Goal: Information Seeking & Learning: Check status

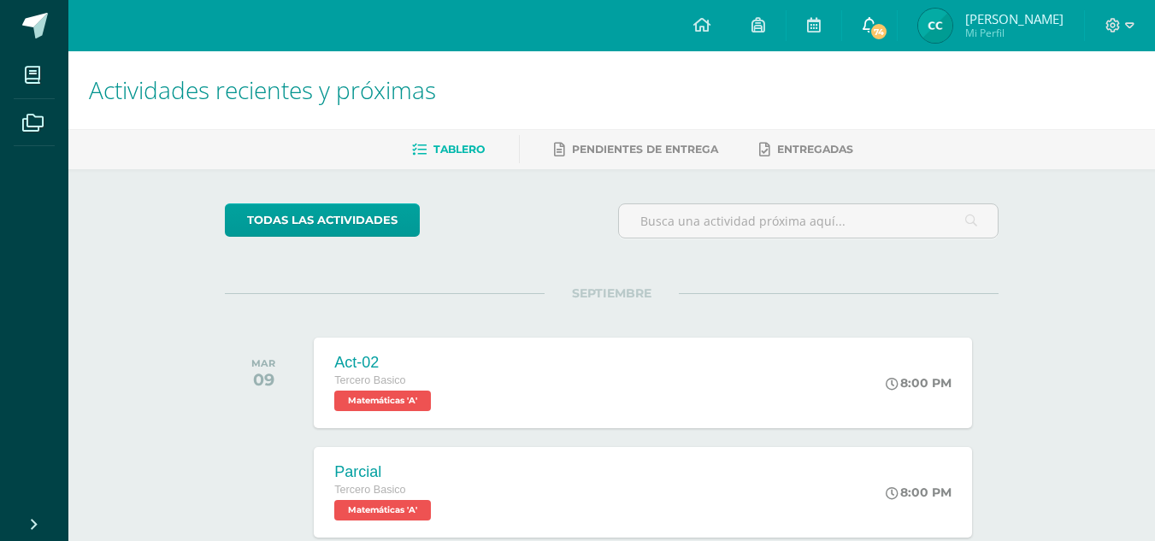
click at [876, 29] on icon at bounding box center [870, 24] width 14 height 15
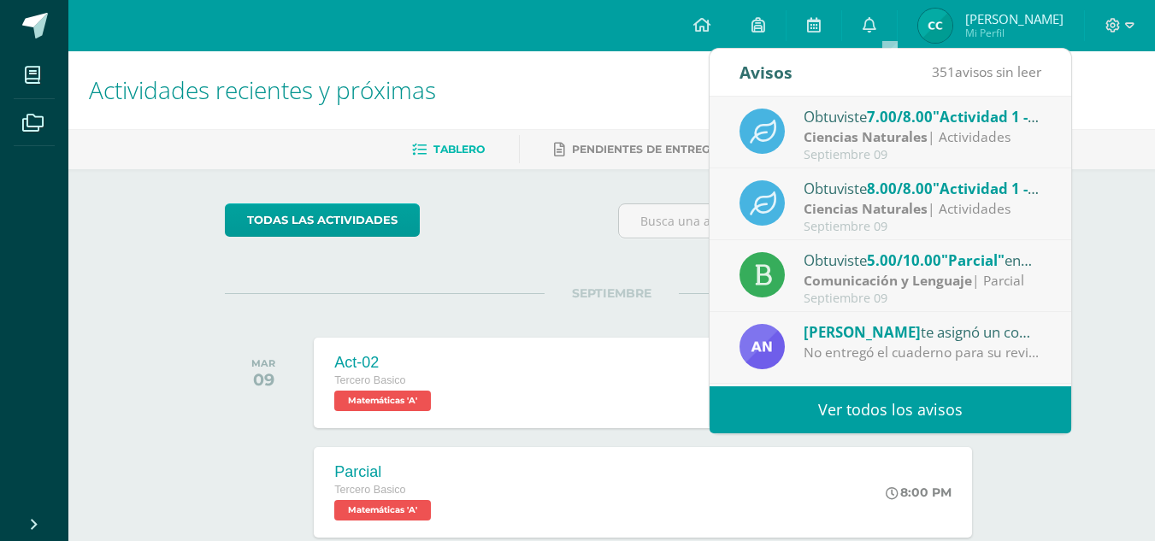
click at [999, 417] on link "Ver todos los avisos" at bounding box center [891, 409] width 362 height 47
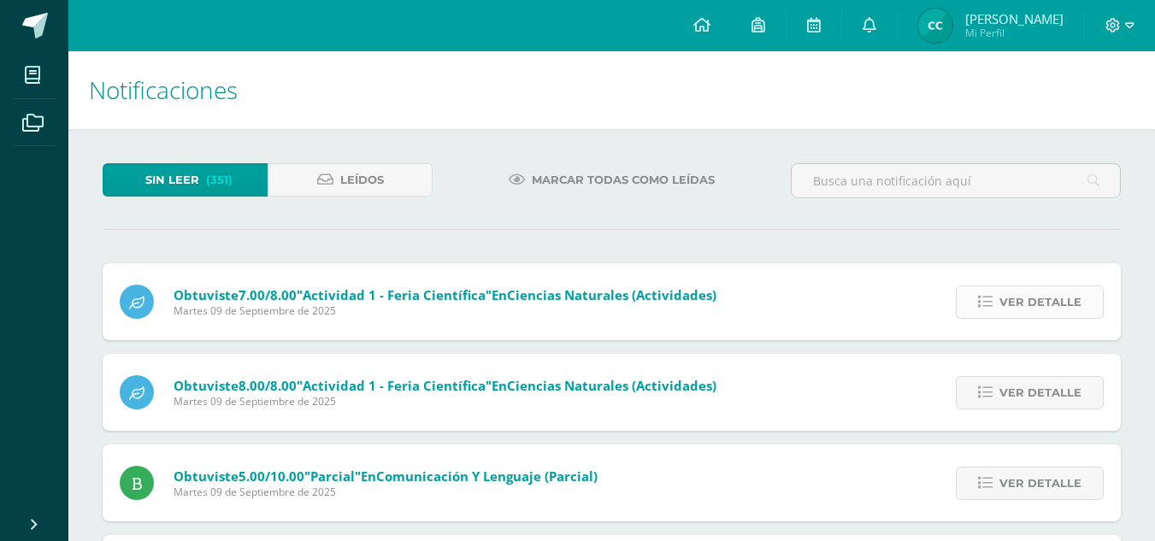
click at [1031, 292] on span "Ver detalle" at bounding box center [1040, 302] width 82 height 32
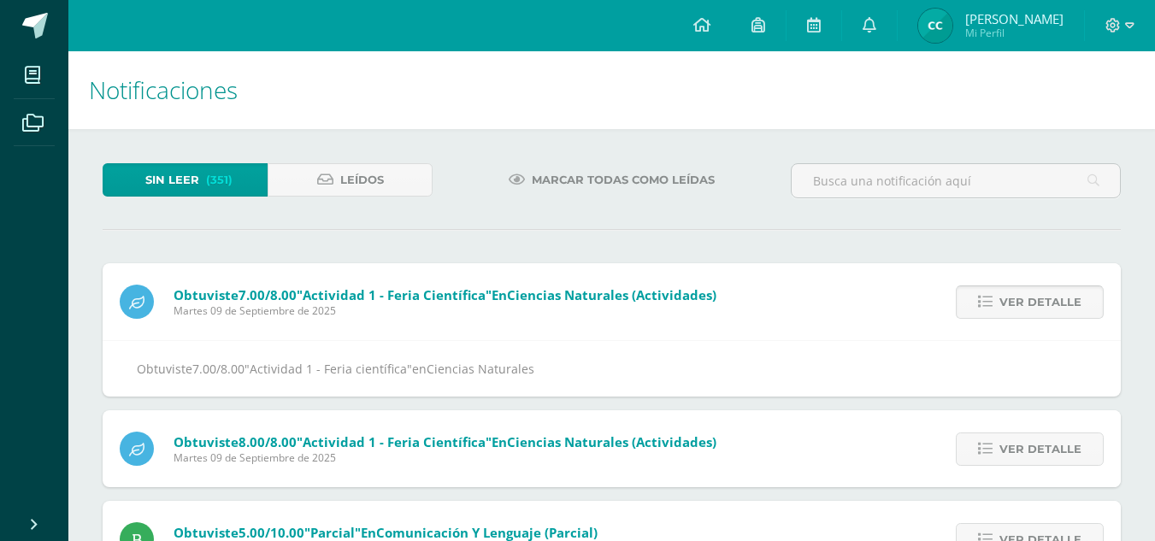
click at [1030, 296] on span "Ver detalle" at bounding box center [1040, 302] width 82 height 32
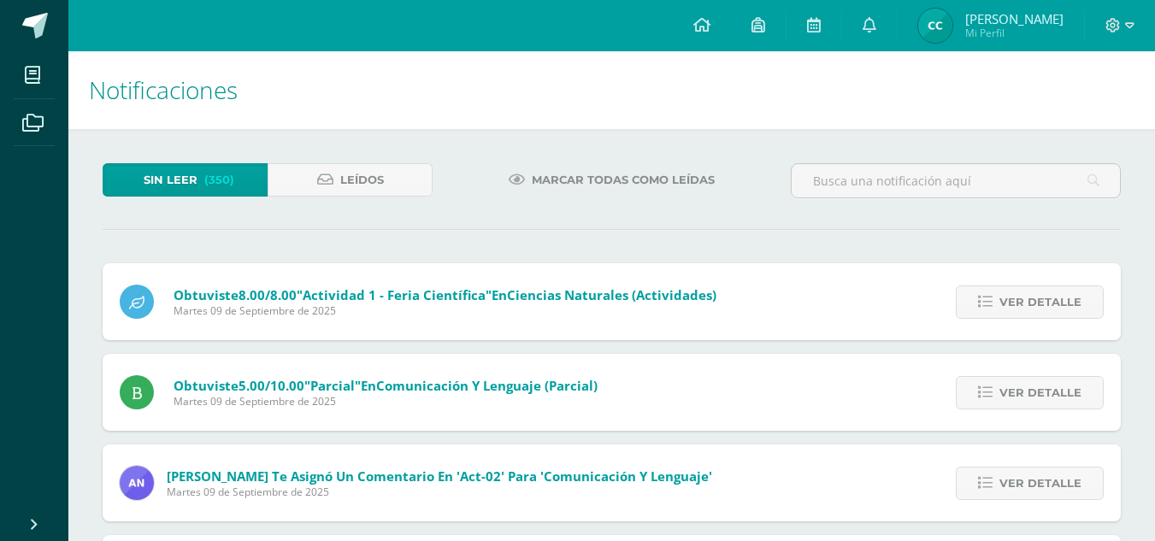
click at [1030, 296] on span "Ver detalle" at bounding box center [1040, 302] width 82 height 32
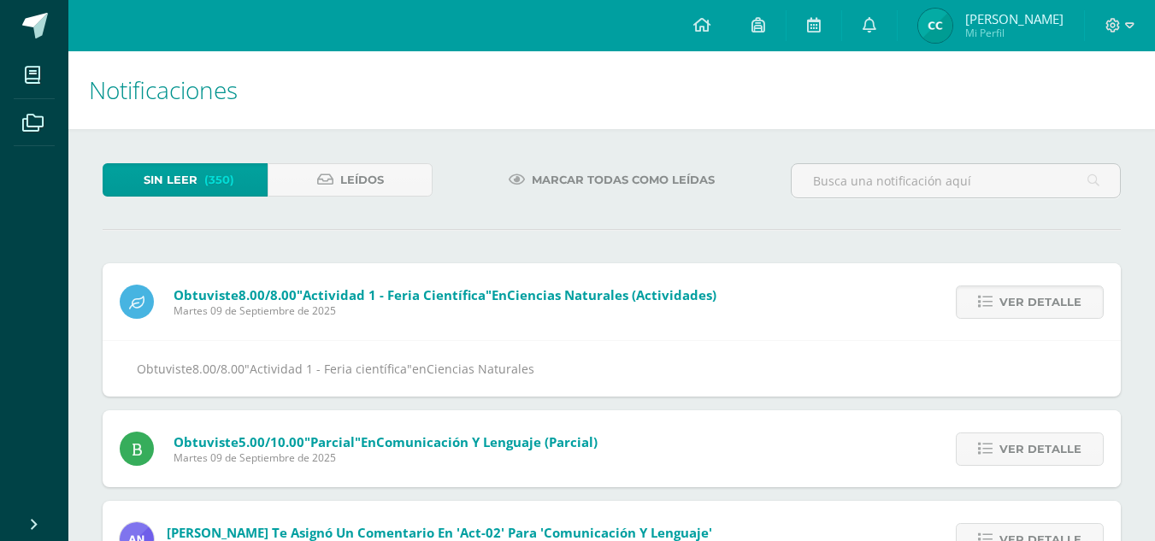
click at [1030, 296] on span "Ver detalle" at bounding box center [1040, 302] width 82 height 32
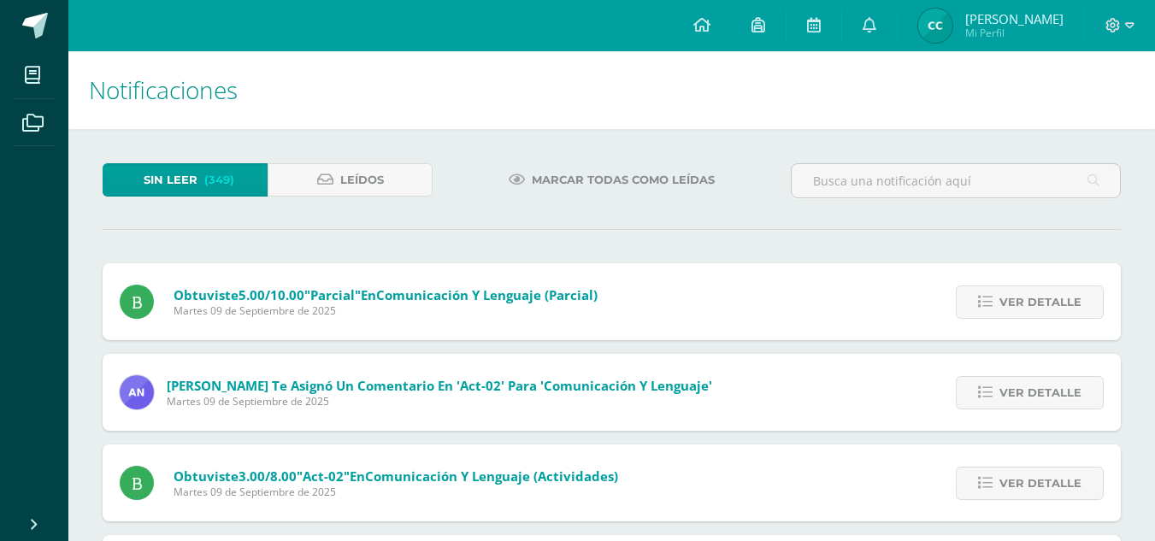
click at [1030, 296] on span "Ver detalle" at bounding box center [1040, 302] width 82 height 32
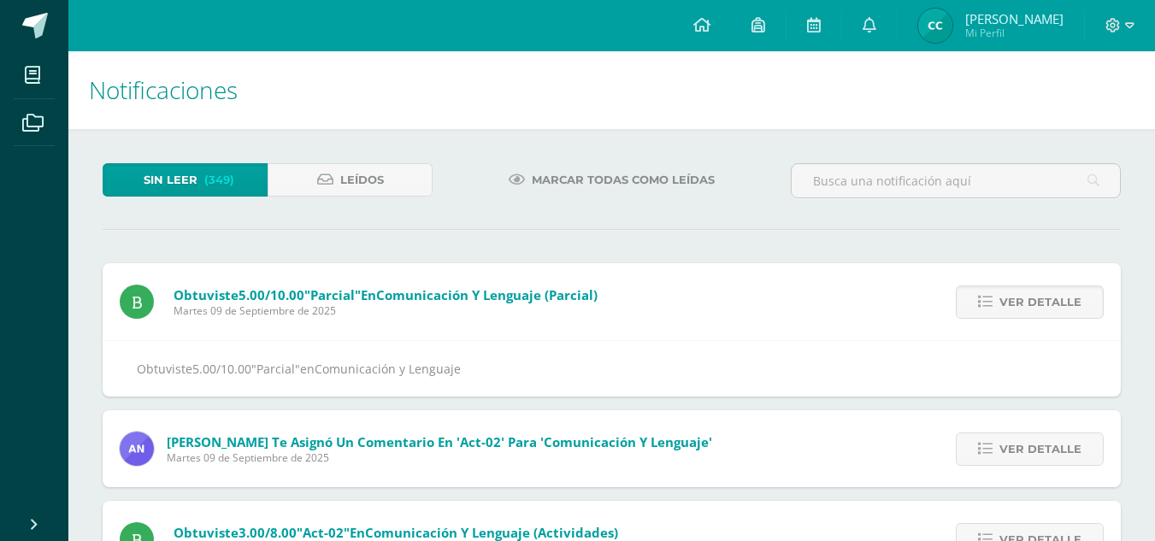
click at [1030, 296] on span "Ver detalle" at bounding box center [1040, 302] width 82 height 32
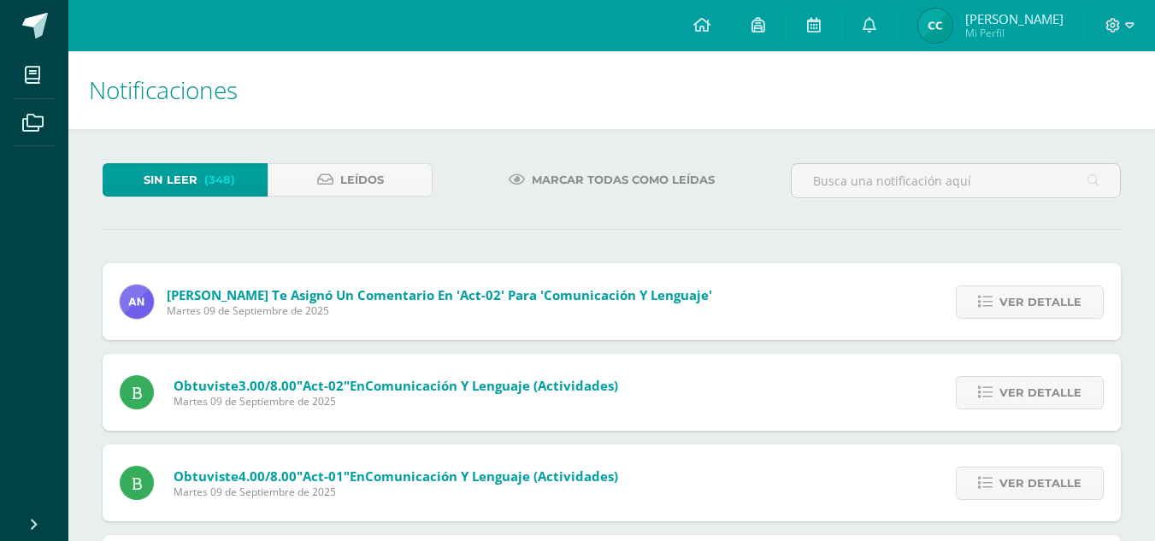
click at [1030, 296] on span "Ver detalle" at bounding box center [1040, 302] width 82 height 32
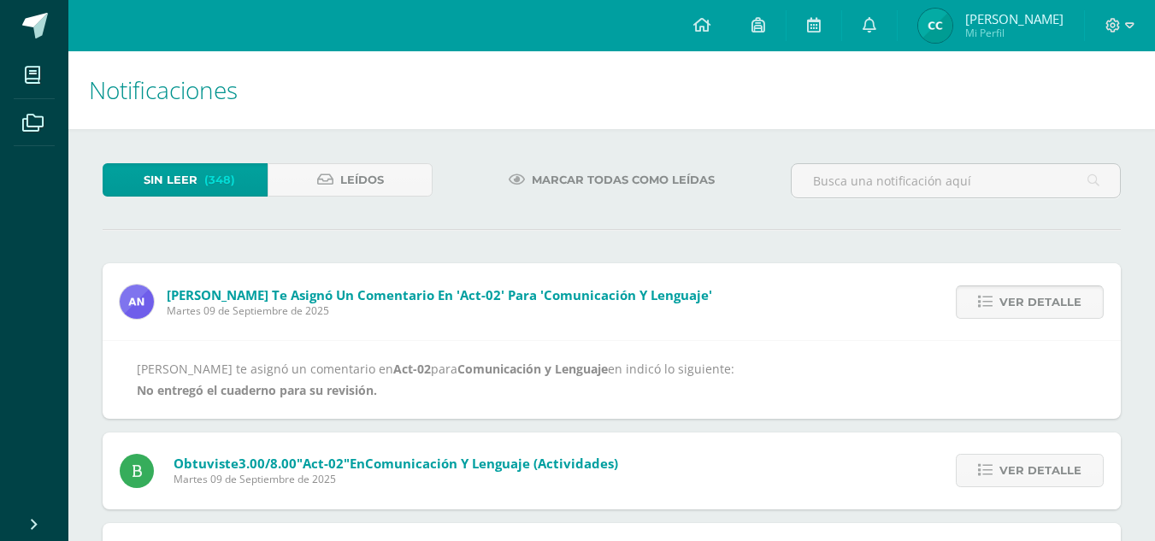
click at [1050, 306] on span "Ver detalle" at bounding box center [1040, 302] width 82 height 32
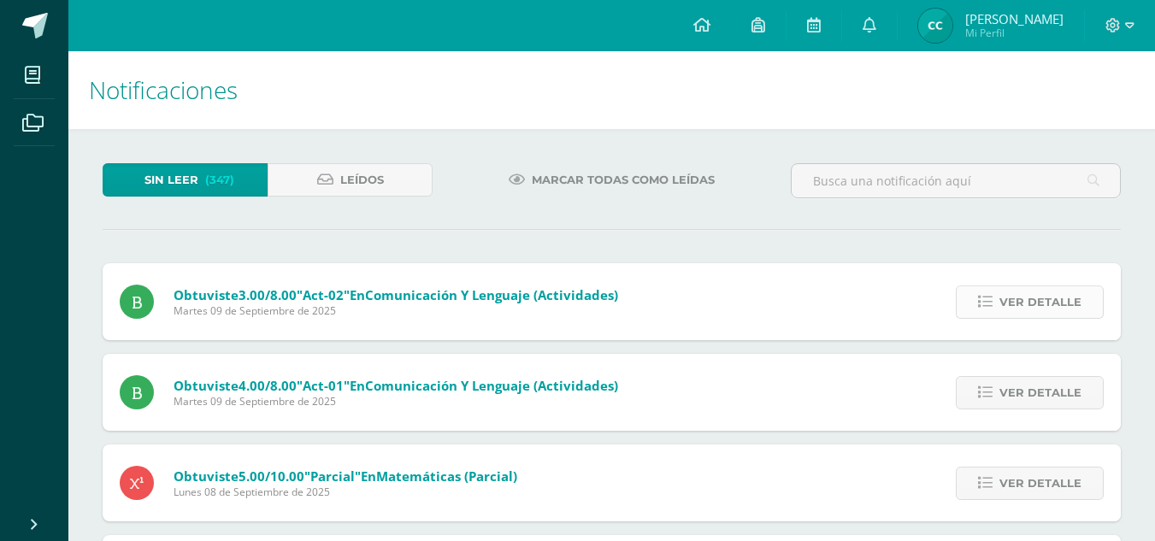
click at [1044, 308] on span "Ver detalle" at bounding box center [1040, 302] width 82 height 32
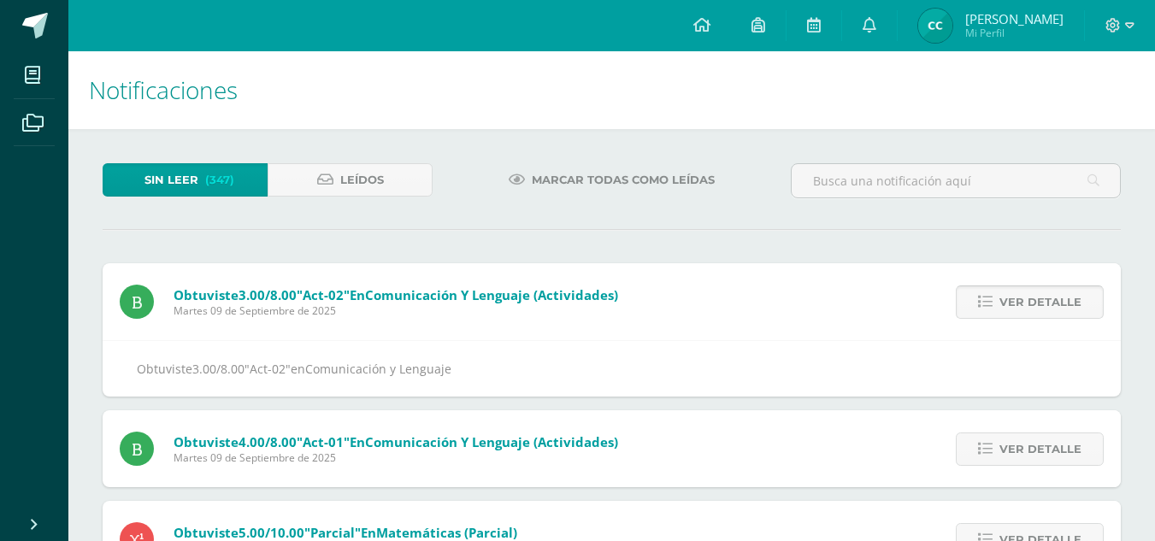
click at [1045, 309] on span "Ver detalle" at bounding box center [1040, 302] width 82 height 32
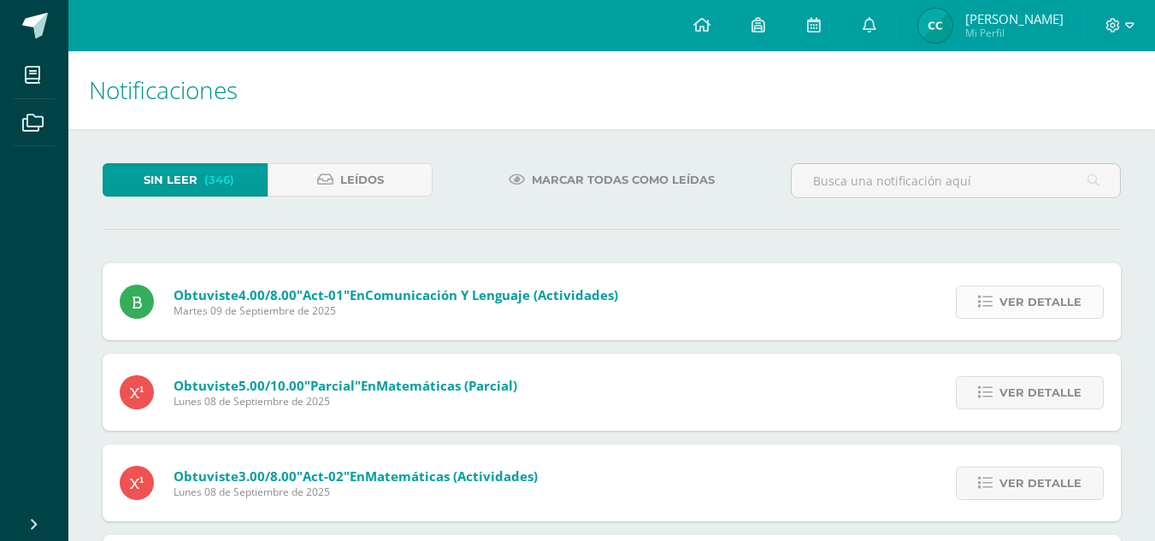
click at [1047, 304] on span "Ver detalle" at bounding box center [1040, 302] width 82 height 32
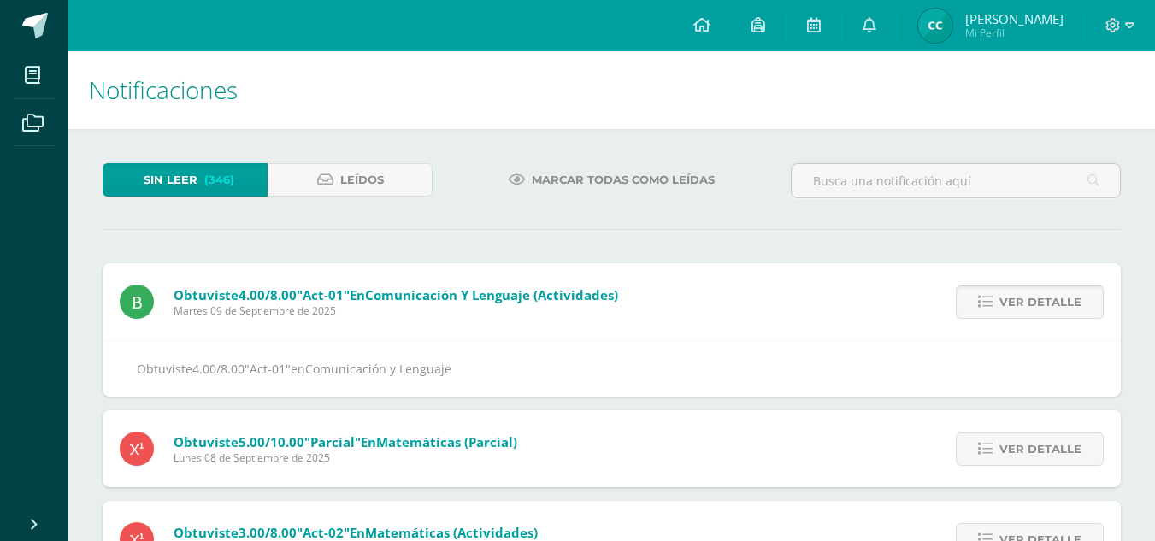
click at [1047, 304] on span "Ver detalle" at bounding box center [1040, 302] width 82 height 32
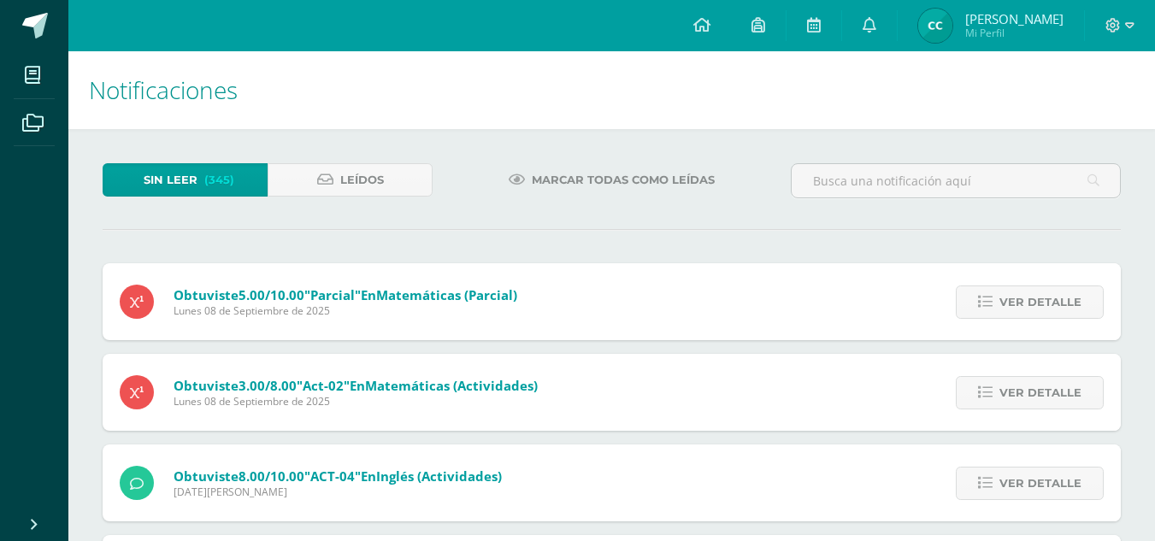
click at [1049, 303] on span "Ver detalle" at bounding box center [1040, 302] width 82 height 32
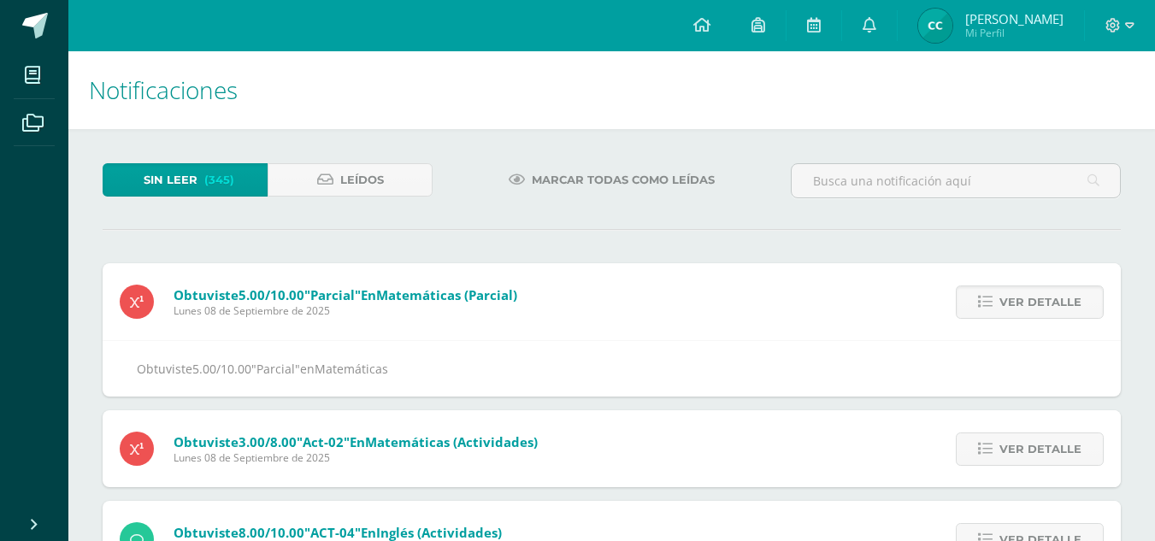
click at [1049, 303] on span "Ver detalle" at bounding box center [1040, 302] width 82 height 32
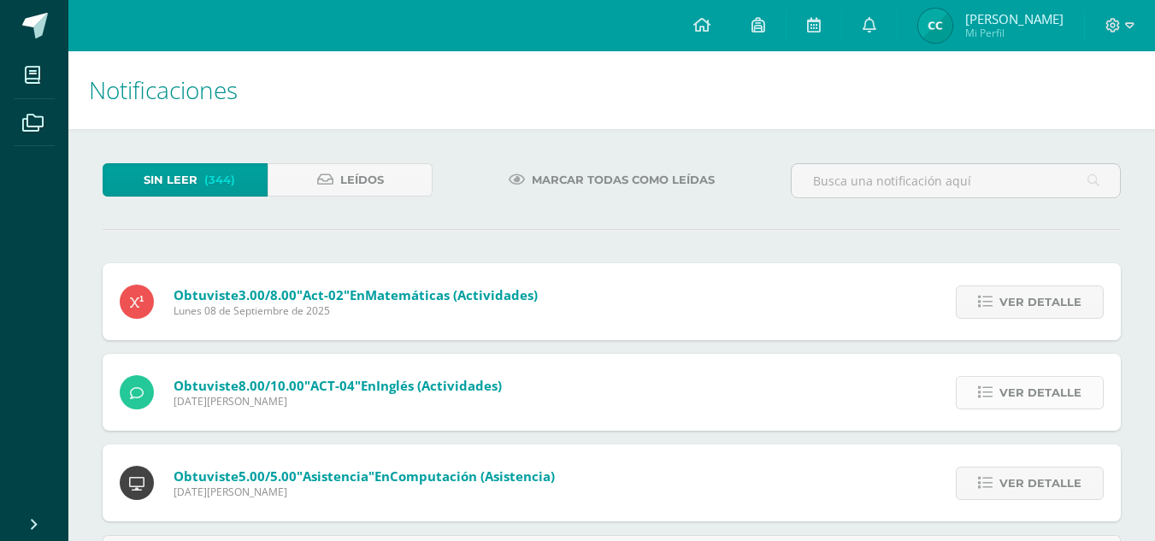
click at [999, 384] on link "Ver detalle" at bounding box center [1030, 392] width 148 height 33
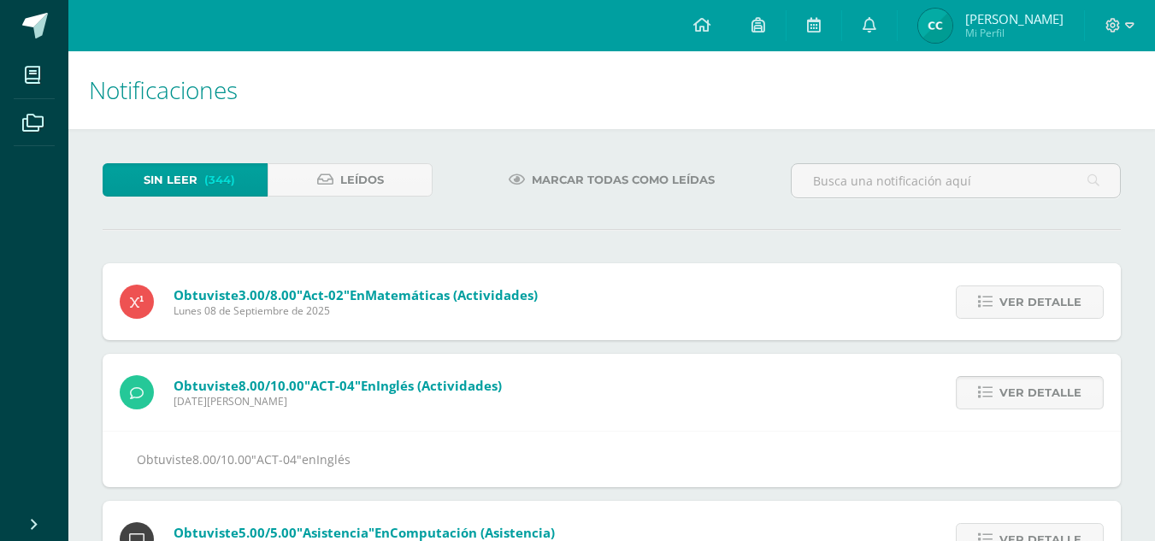
click at [1029, 392] on span "Ver detalle" at bounding box center [1040, 393] width 82 height 32
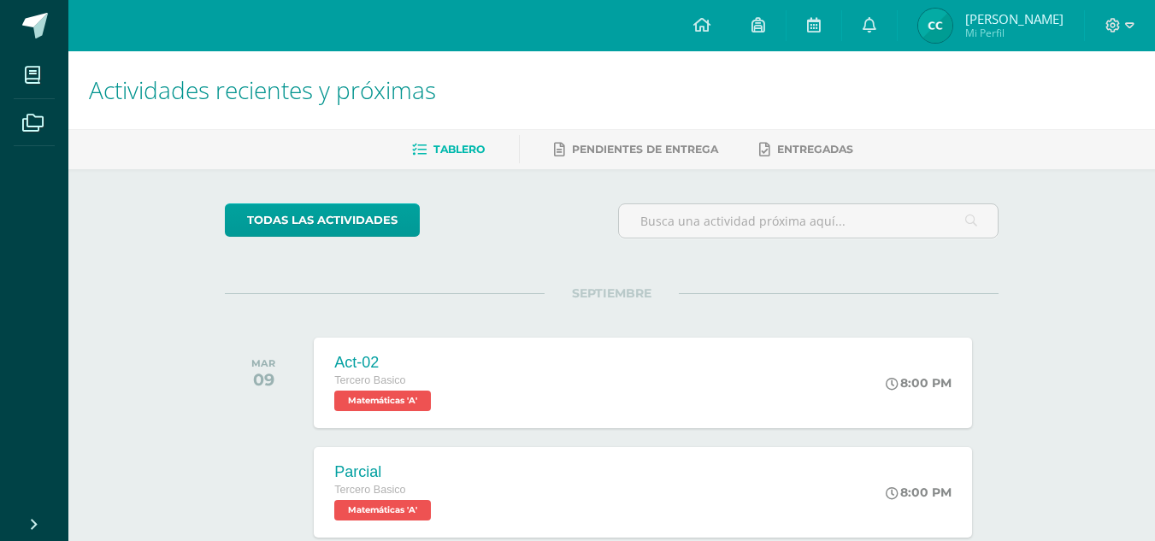
click at [997, 27] on span "Mi Perfil" at bounding box center [1014, 33] width 98 height 15
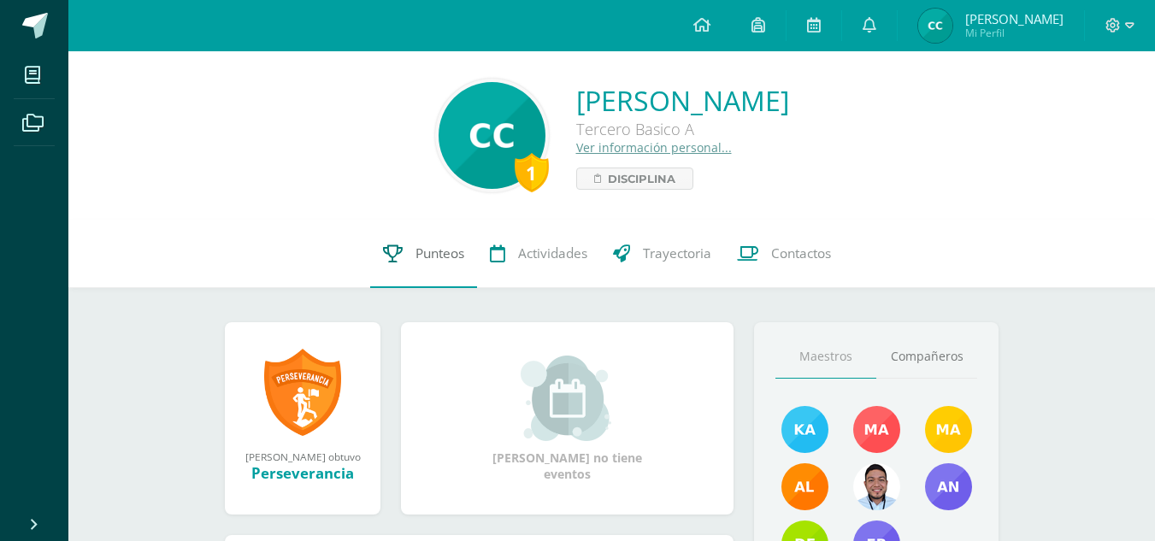
click at [434, 262] on link "Punteos" at bounding box center [423, 254] width 107 height 68
